Goal: Task Accomplishment & Management: Manage account settings

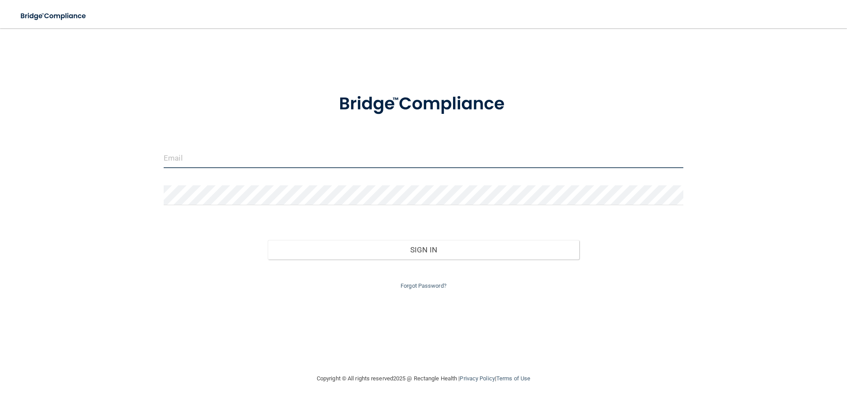
click at [237, 157] on input "email" at bounding box center [424, 158] width 520 height 20
type input "[EMAIL_ADDRESS][DOMAIN_NAME]"
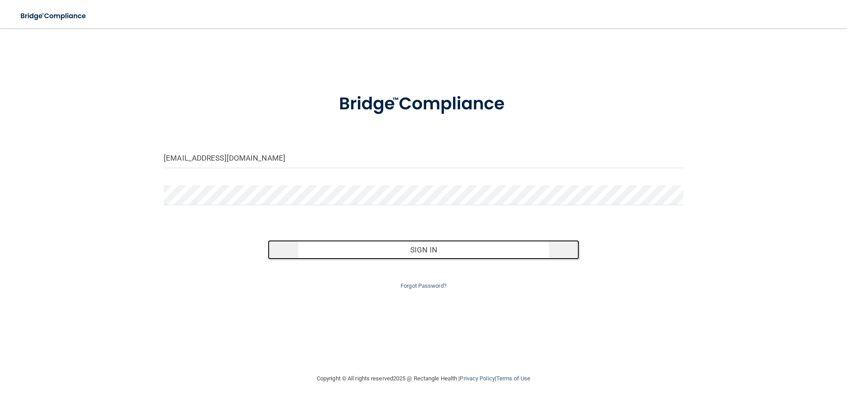
click at [407, 248] on button "Sign In" at bounding box center [424, 249] width 312 height 19
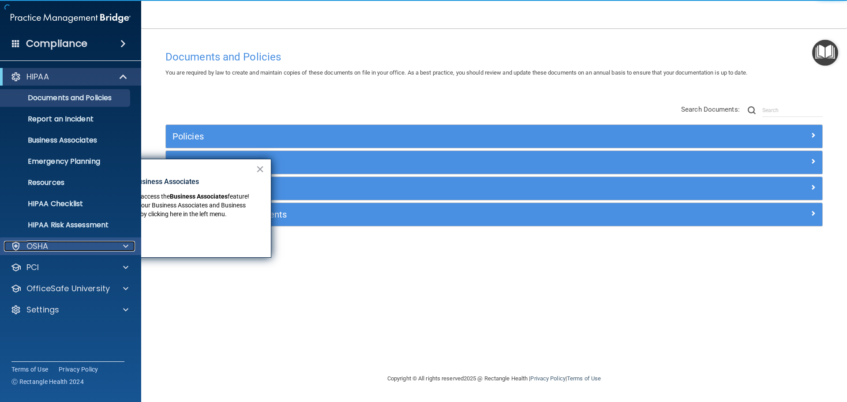
click at [48, 245] on p "OSHA" at bounding box center [37, 246] width 22 height 11
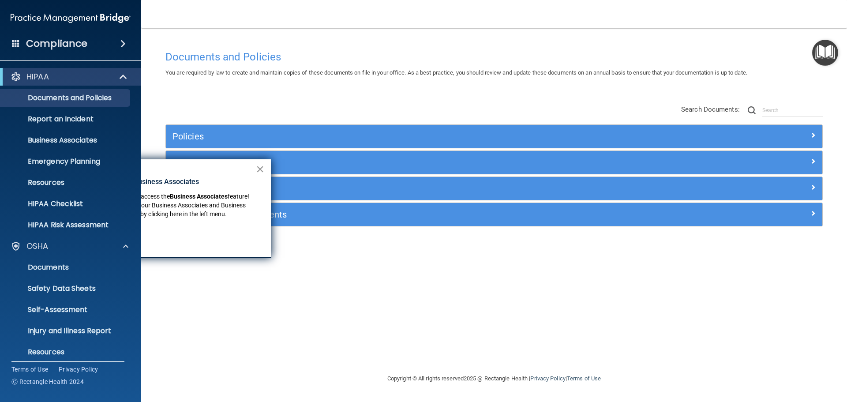
click at [256, 168] on button "×" at bounding box center [260, 169] width 8 height 14
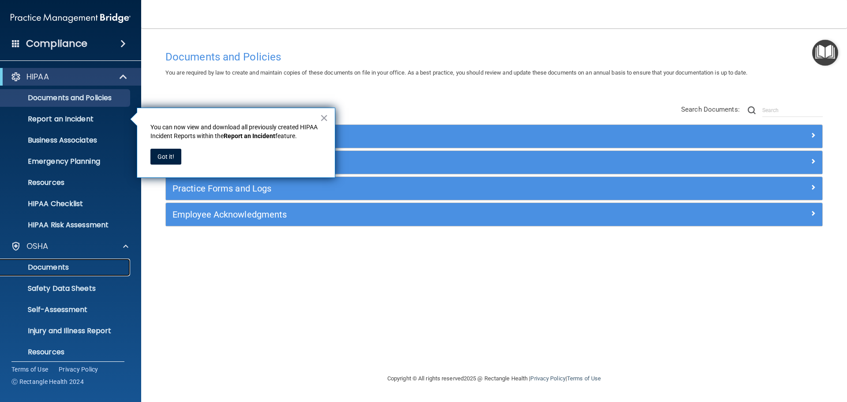
click at [60, 269] on p "Documents" at bounding box center [66, 267] width 120 height 9
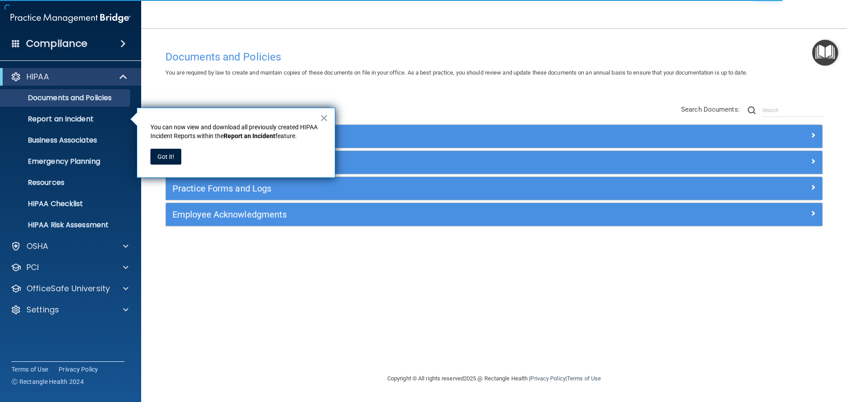
click at [325, 121] on button "×" at bounding box center [324, 118] width 8 height 14
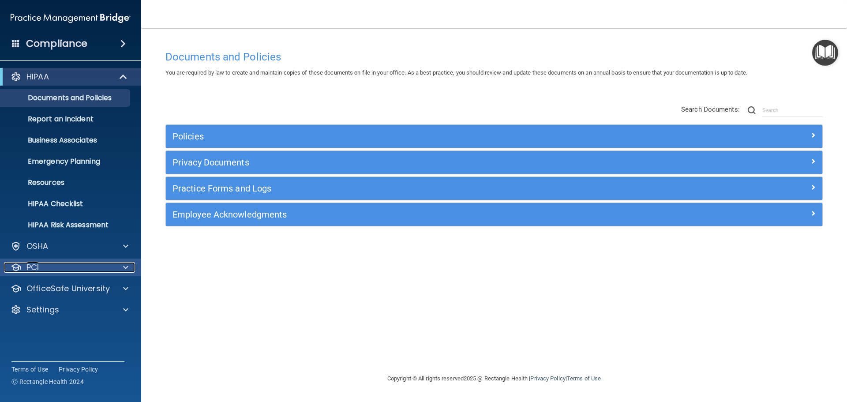
click at [30, 268] on p "PCI" at bounding box center [32, 267] width 12 height 11
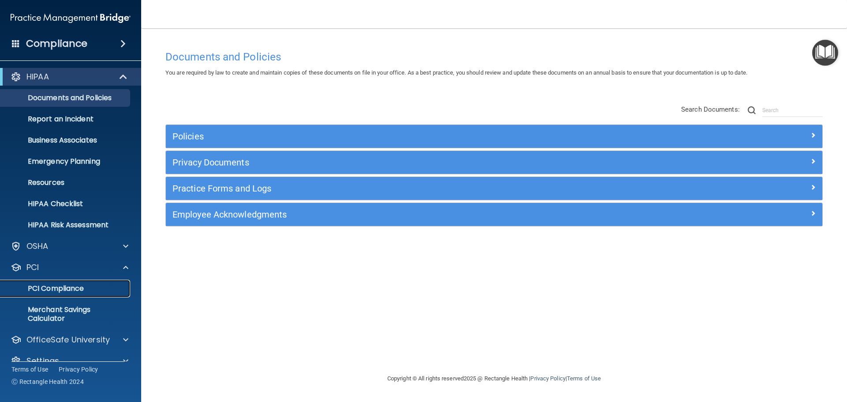
click at [39, 284] on p "PCI Compliance" at bounding box center [66, 288] width 120 height 9
click at [94, 39] on div "Compliance" at bounding box center [70, 43] width 141 height 19
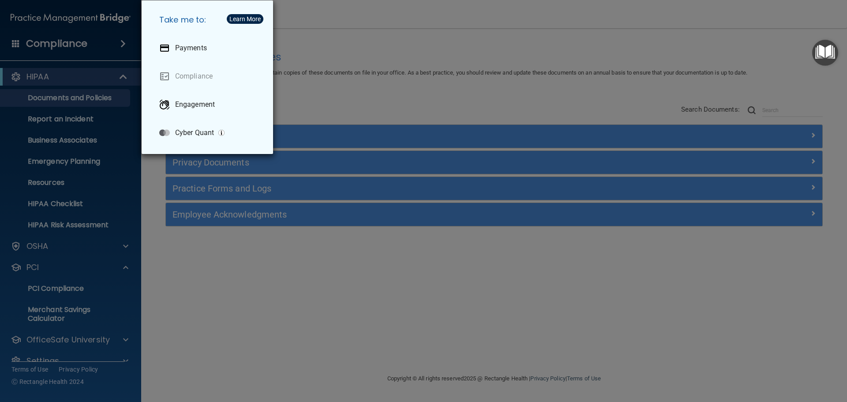
click at [94, 39] on div "Take me to: Payments Compliance Engagement Cyber Quant" at bounding box center [423, 201] width 847 height 402
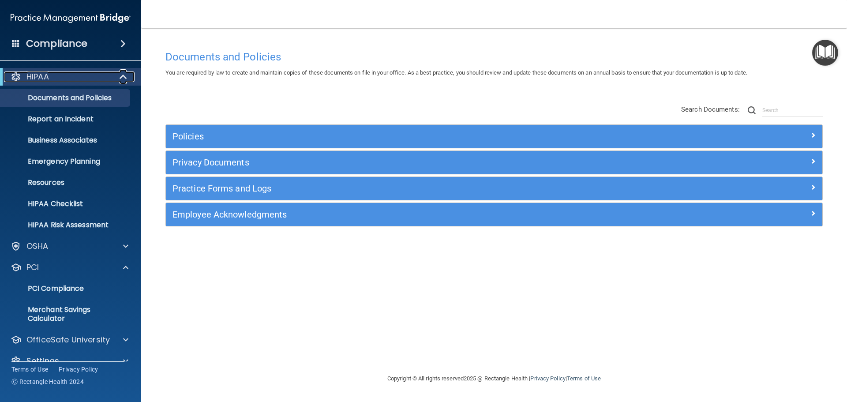
click at [47, 74] on p "HIPAA" at bounding box center [37, 76] width 22 height 11
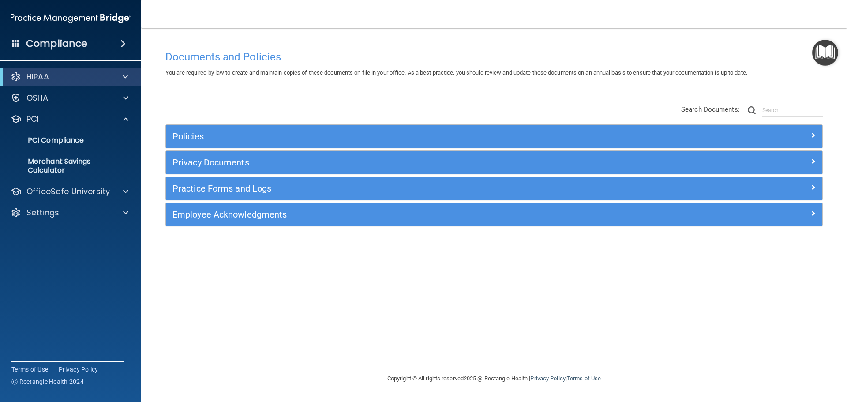
click at [136, 8] on div "Compliance HIPAA Documents and Policies Report an Incident Business Associates …" at bounding box center [70, 201] width 141 height 402
click at [40, 99] on p "OSHA" at bounding box center [37, 98] width 22 height 11
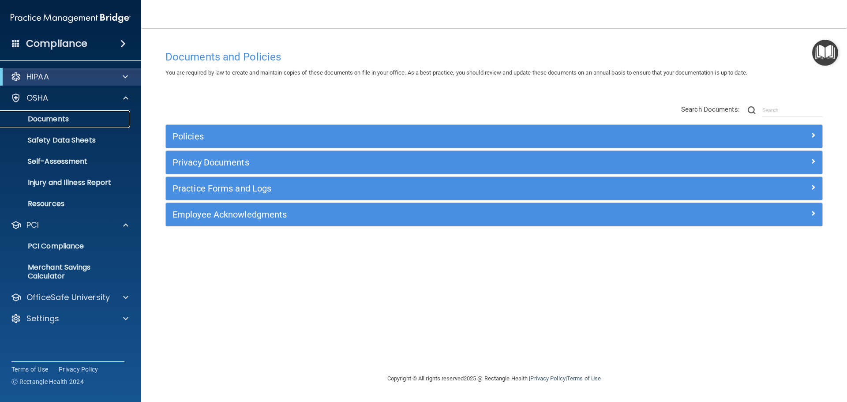
click at [46, 118] on p "Documents" at bounding box center [66, 119] width 120 height 9
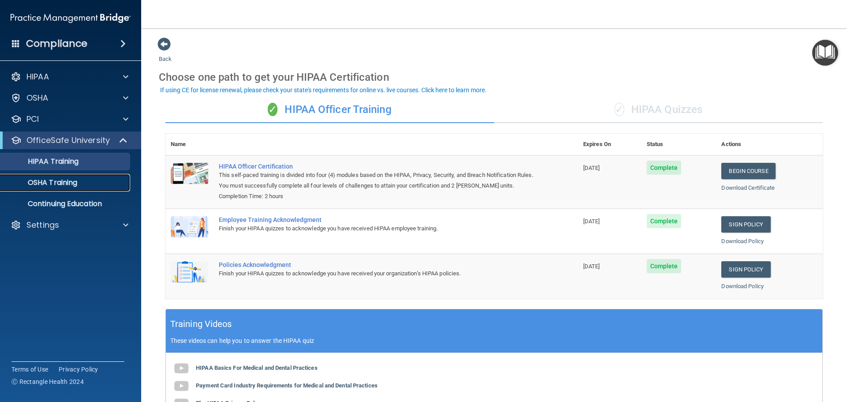
click at [48, 183] on p "OSHA Training" at bounding box center [41, 182] width 71 height 9
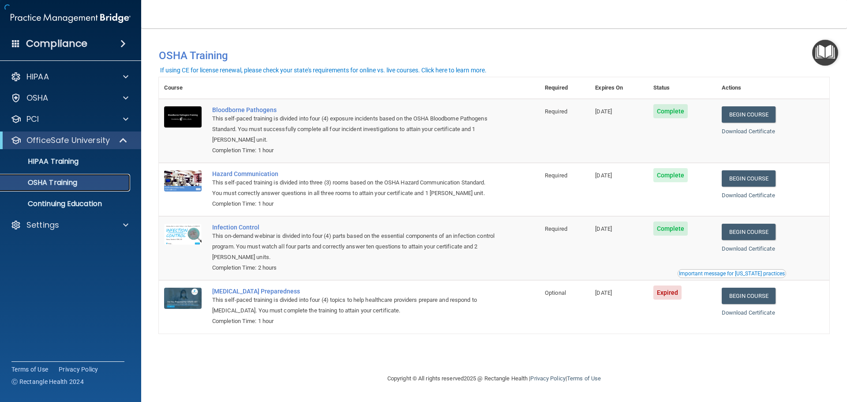
click at [46, 180] on p "OSHA Training" at bounding box center [41, 182] width 71 height 9
click at [45, 219] on div "Settings" at bounding box center [71, 225] width 142 height 18
click at [40, 221] on p "Settings" at bounding box center [42, 225] width 33 height 11
click at [53, 265] on p "My Users" at bounding box center [66, 267] width 120 height 9
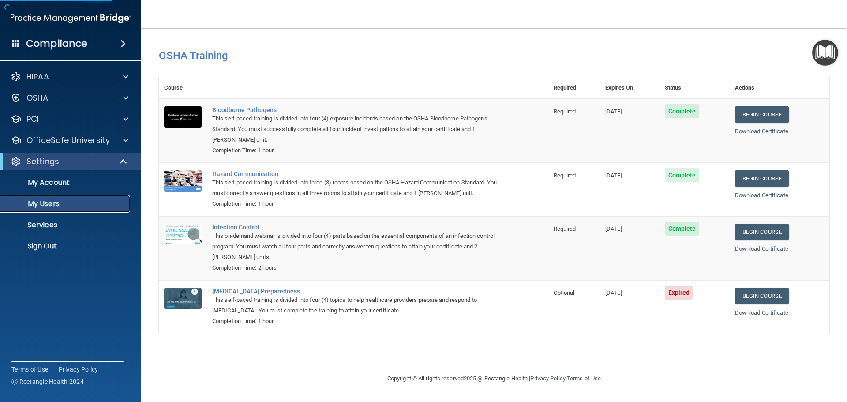
select select "20"
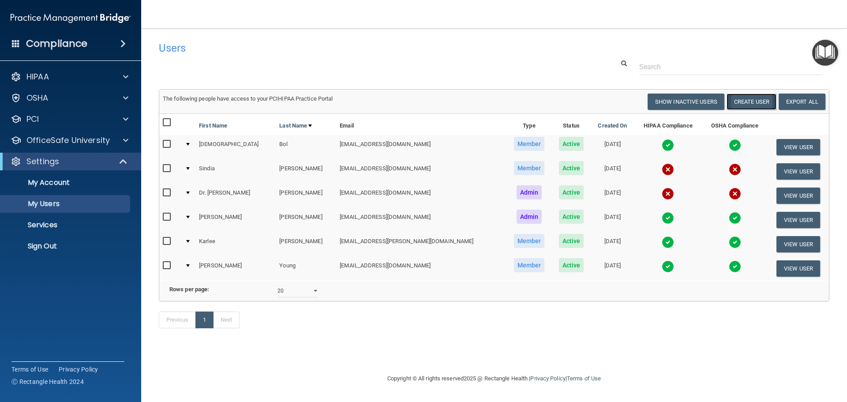
click at [753, 99] on button "Create User" at bounding box center [751, 102] width 50 height 16
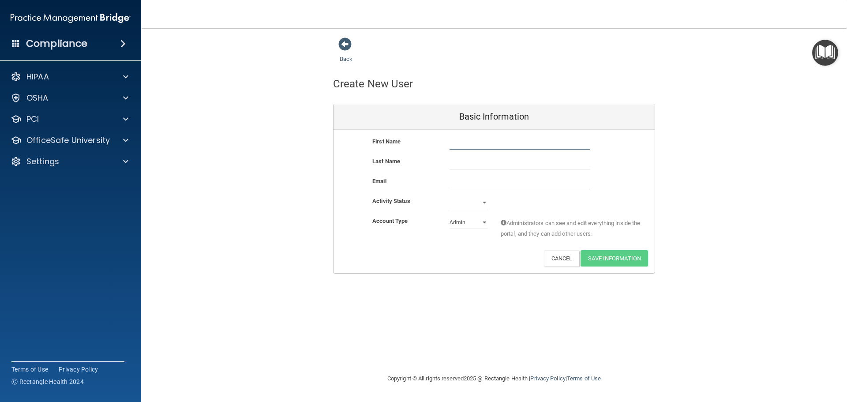
click at [484, 142] on input "text" at bounding box center [519, 142] width 141 height 13
type input "Jessica"
click at [459, 168] on input "text" at bounding box center [519, 162] width 141 height 13
type input "Latosa"
click at [458, 180] on input "email" at bounding box center [519, 182] width 141 height 13
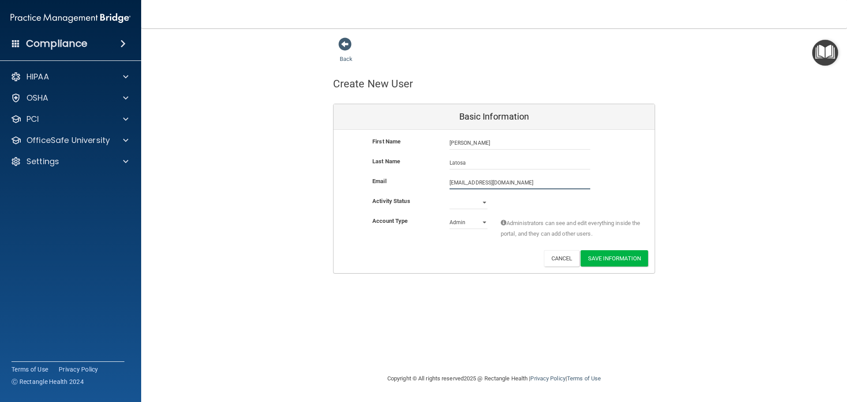
type input "jelatosa@gmail.com"
click at [484, 202] on select "Active Inactive" at bounding box center [468, 204] width 38 height 13
select select "active"
click at [449, 196] on select "Active Inactive" at bounding box center [468, 202] width 38 height 13
click at [482, 225] on select "Admin Member" at bounding box center [468, 222] width 38 height 13
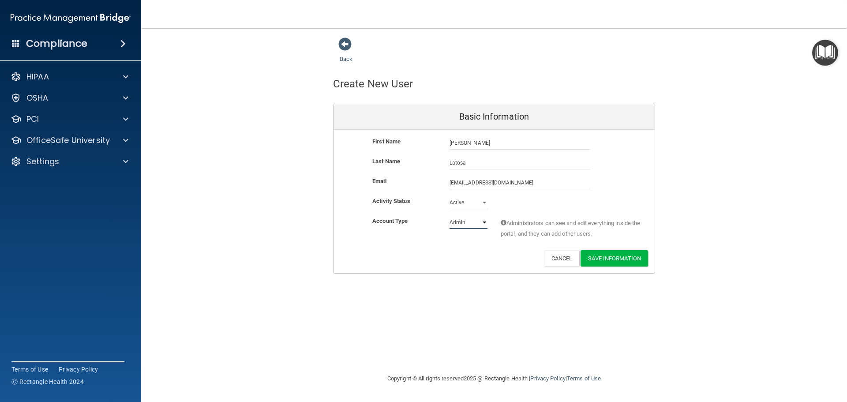
select select "practice_member"
click at [449, 216] on select "Admin Member" at bounding box center [468, 222] width 38 height 13
click at [623, 256] on button "Save Information" at bounding box center [613, 258] width 67 height 16
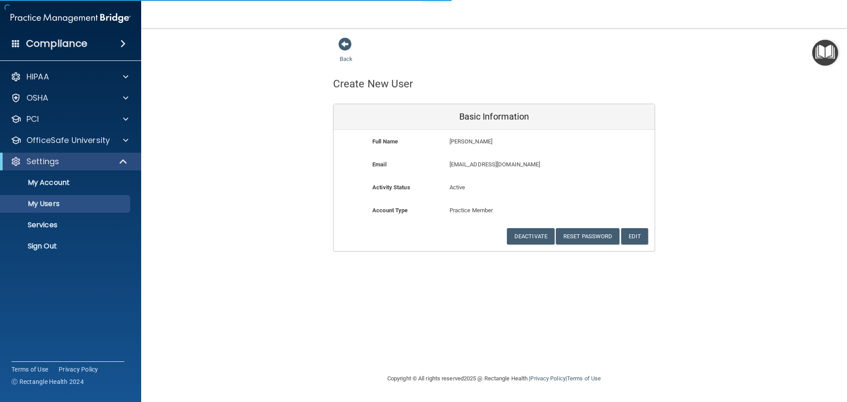
select select "20"
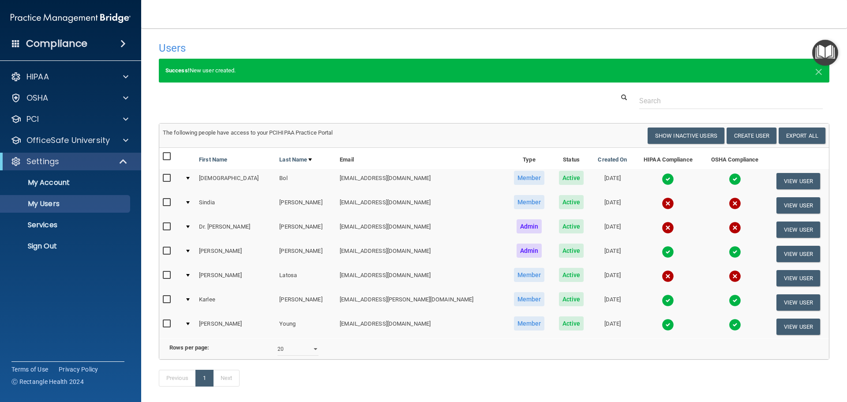
click at [164, 178] on input "checkbox" at bounding box center [168, 178] width 10 height 7
checkbox input "true"
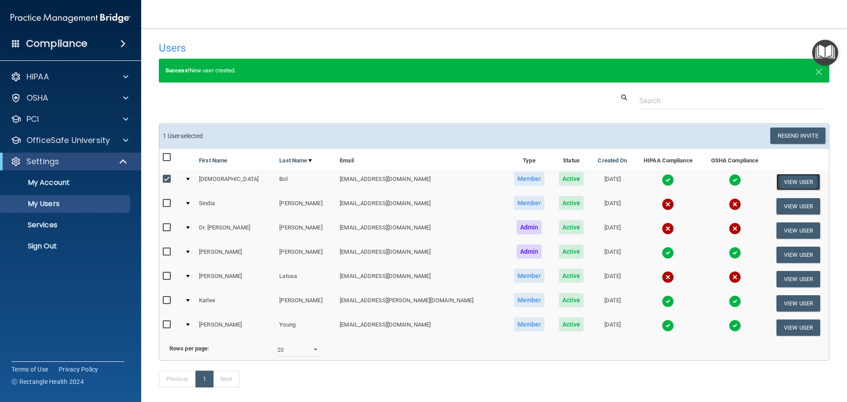
click at [776, 180] on button "View User" at bounding box center [798, 182] width 44 height 16
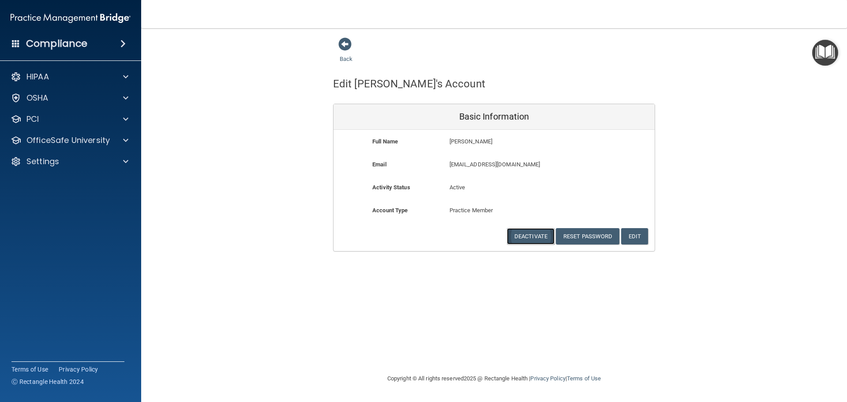
click at [535, 238] on button "Deactivate" at bounding box center [531, 236] width 48 height 16
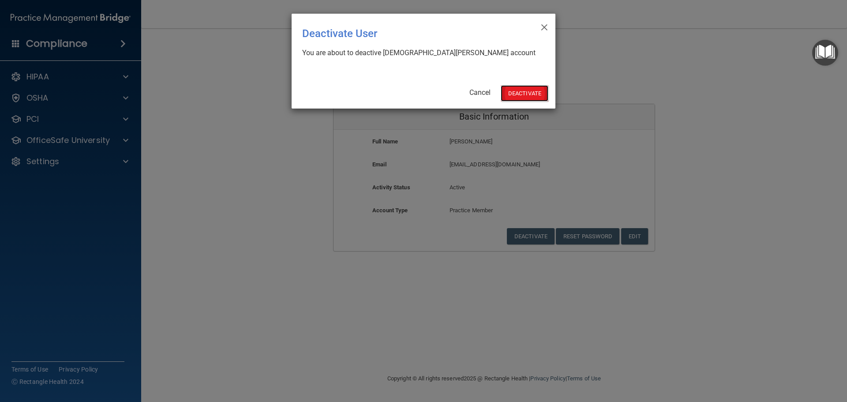
click at [514, 91] on button "Deactivate" at bounding box center [525, 93] width 48 height 16
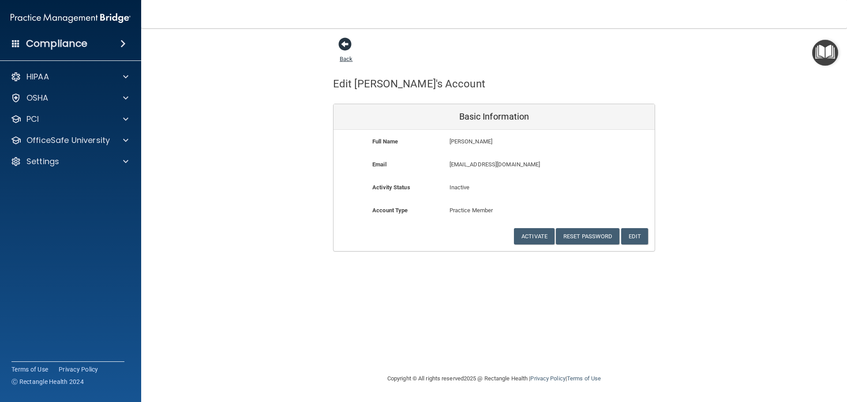
click at [340, 43] on span at bounding box center [344, 43] width 13 height 13
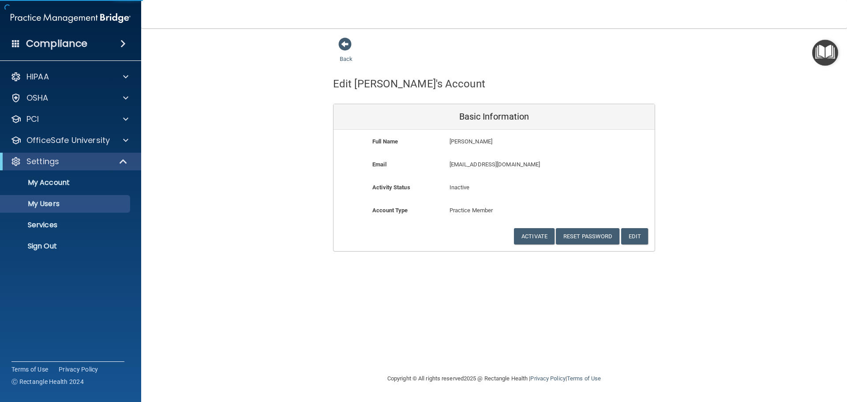
select select "20"
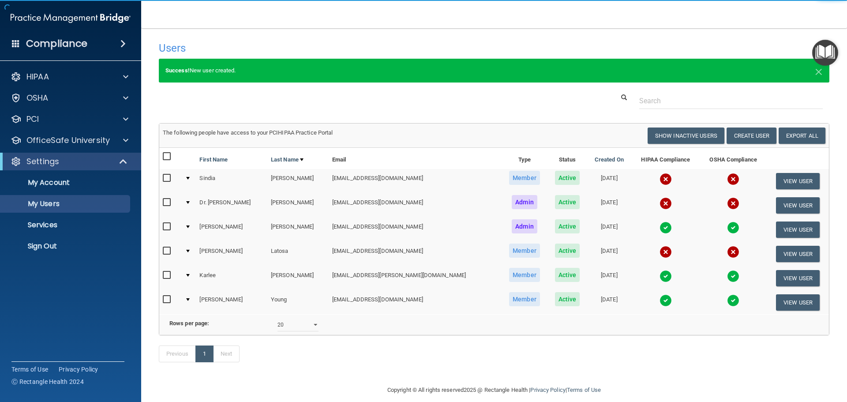
click at [168, 177] on input "checkbox" at bounding box center [168, 178] width 10 height 7
checkbox input "true"
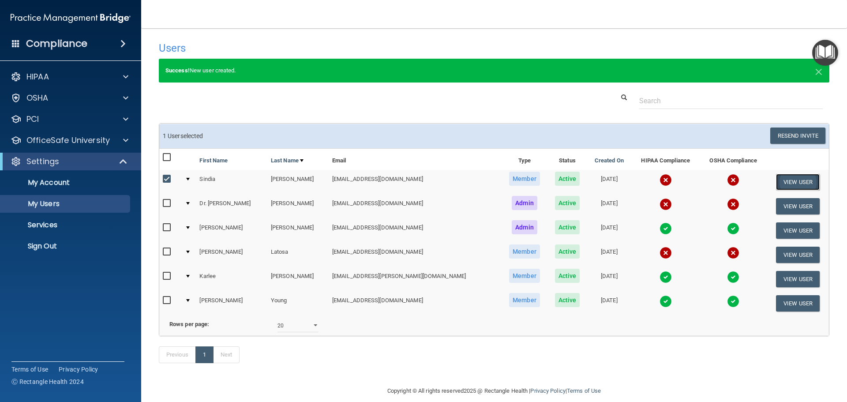
click at [786, 179] on button "View User" at bounding box center [798, 182] width 44 height 16
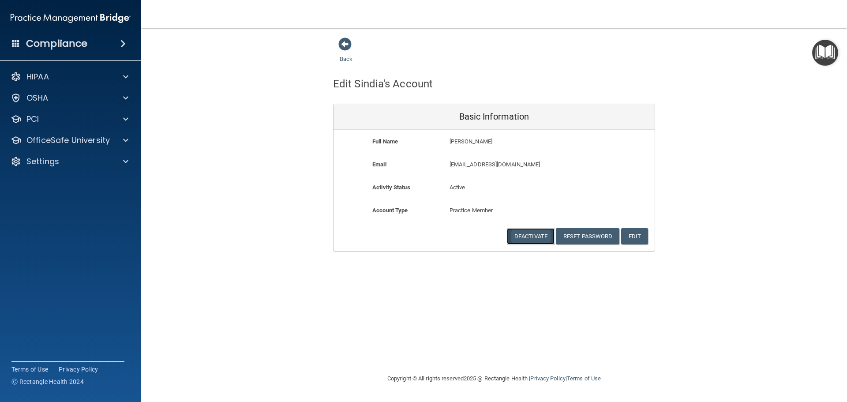
click at [533, 236] on button "Deactivate" at bounding box center [531, 236] width 48 height 16
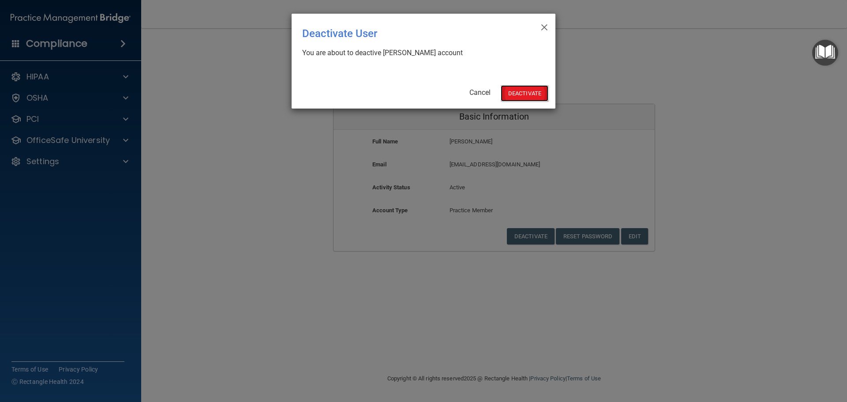
click at [516, 89] on button "Deactivate" at bounding box center [525, 93] width 48 height 16
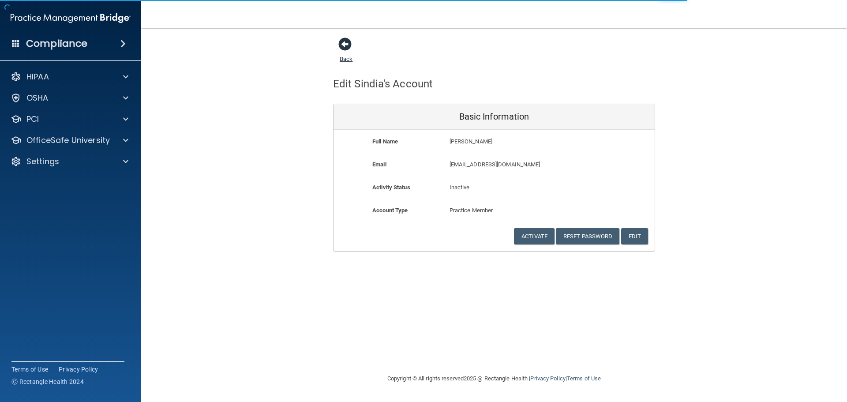
click at [340, 47] on span at bounding box center [344, 43] width 13 height 13
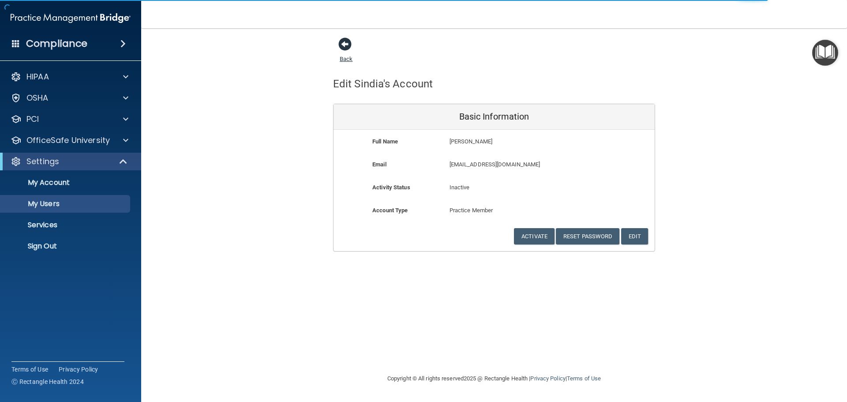
select select "20"
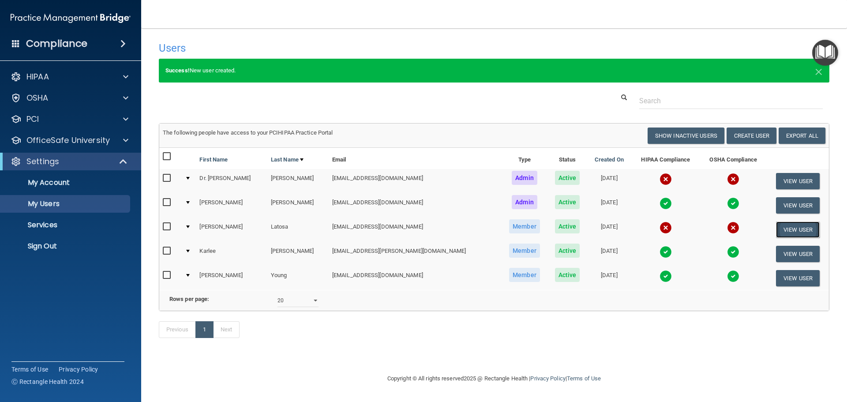
click at [784, 225] on button "View User" at bounding box center [798, 229] width 44 height 16
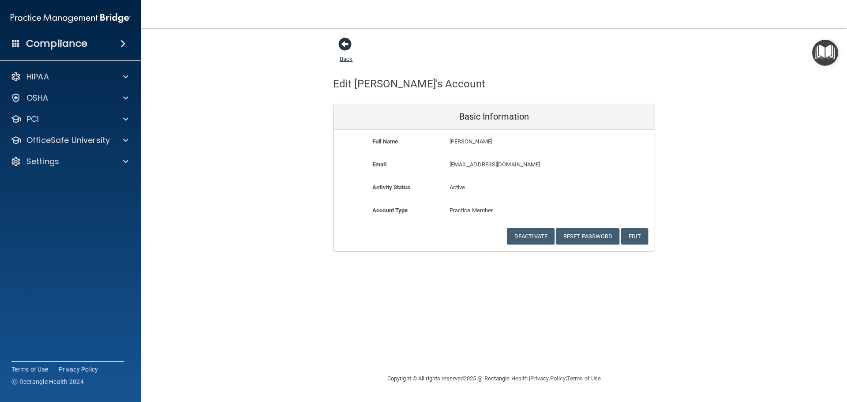
click at [343, 45] on span at bounding box center [344, 43] width 13 height 13
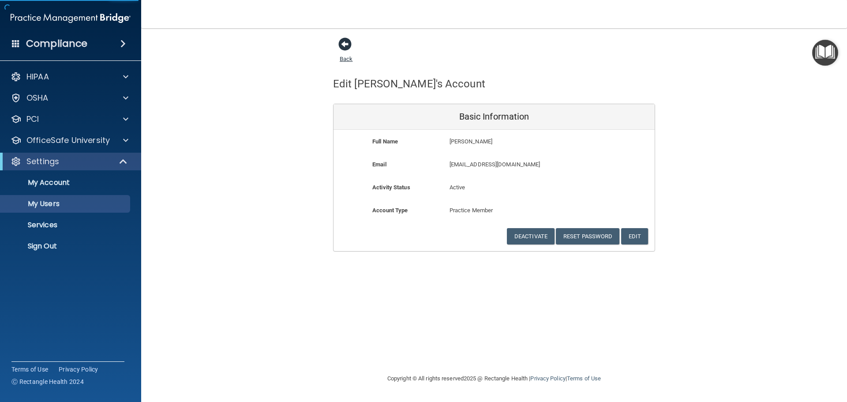
select select "20"
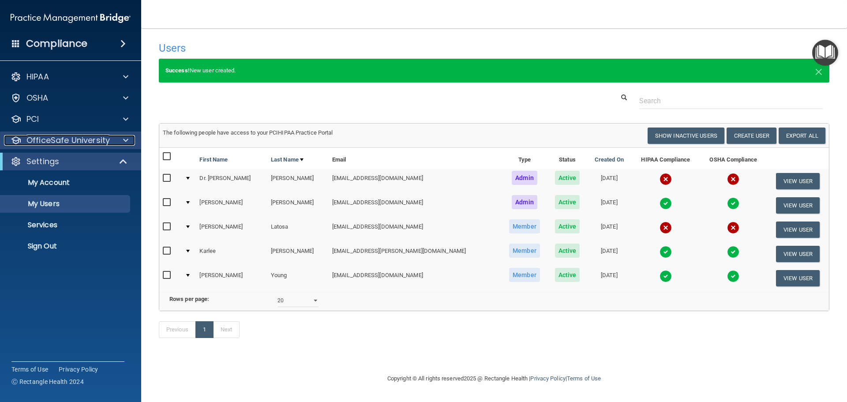
click at [132, 142] on div at bounding box center [124, 140] width 22 height 11
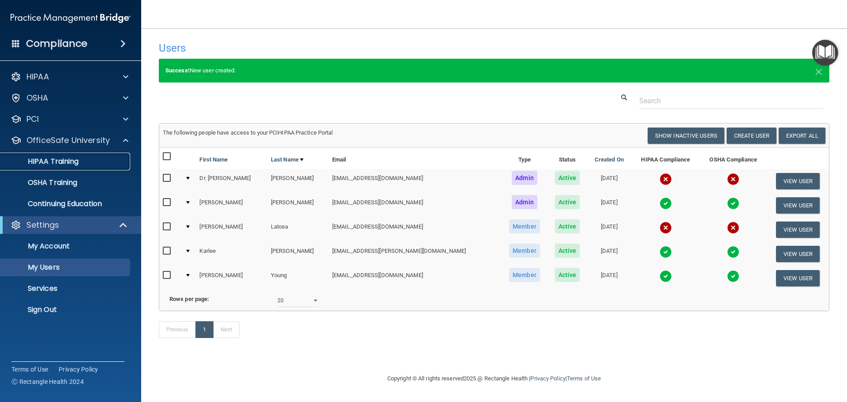
click at [64, 160] on p "HIPAA Training" at bounding box center [42, 161] width 73 height 9
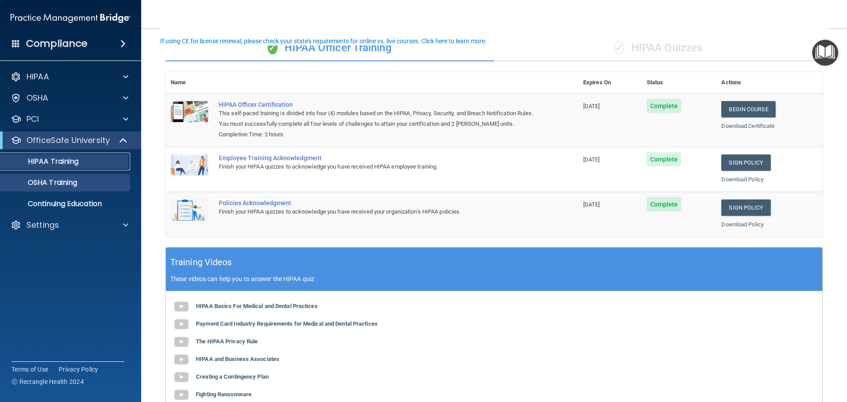
scroll to position [49, 0]
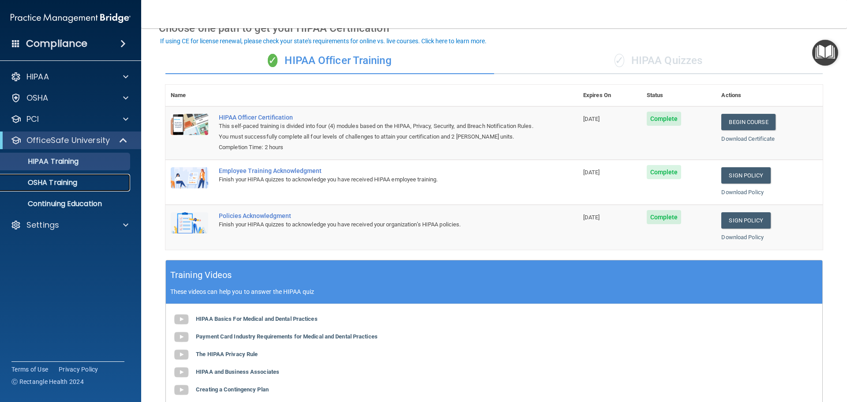
click at [64, 184] on p "OSHA Training" at bounding box center [41, 182] width 71 height 9
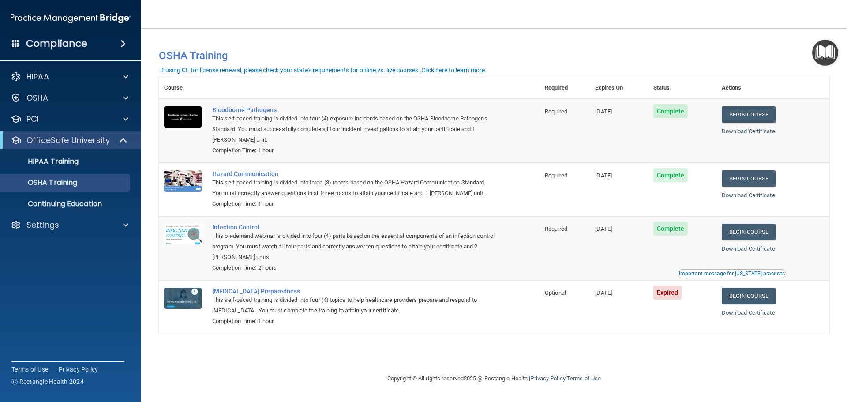
click at [60, 42] on h4 "Compliance" at bounding box center [56, 43] width 61 height 12
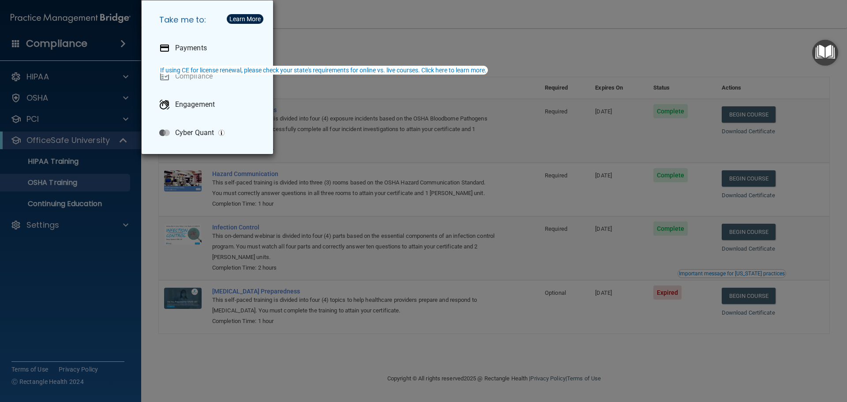
click at [60, 42] on div "Take me to: Payments Compliance Engagement Cyber Quant" at bounding box center [423, 201] width 847 height 402
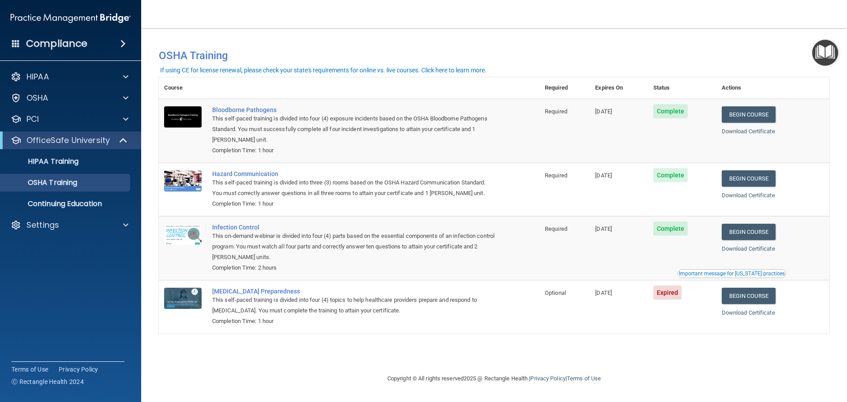
click at [825, 55] on img "Open Resource Center" at bounding box center [825, 53] width 26 height 26
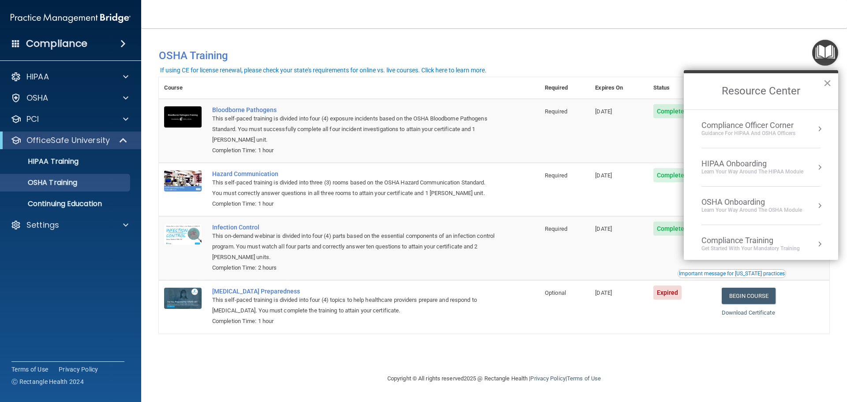
click at [827, 83] on button "×" at bounding box center [827, 83] width 8 height 14
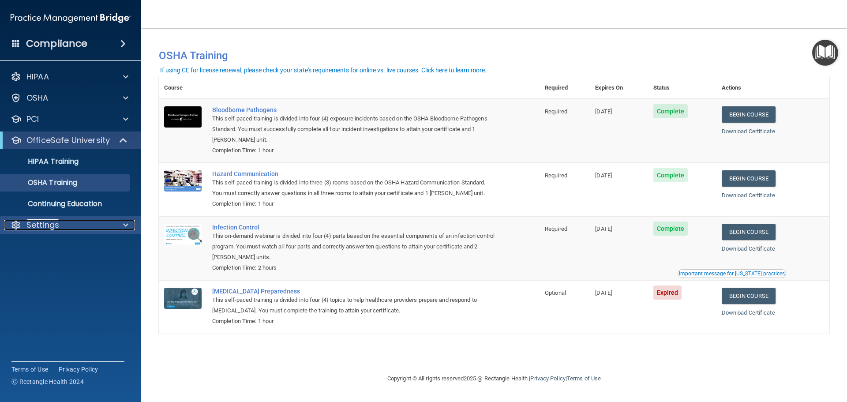
click at [46, 226] on p "Settings" at bounding box center [42, 225] width 33 height 11
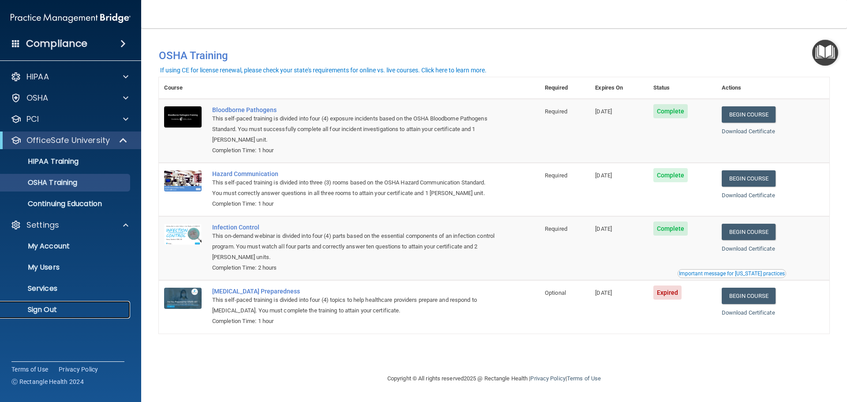
click at [36, 308] on p "Sign Out" at bounding box center [66, 309] width 120 height 9
